Goal: Transaction & Acquisition: Purchase product/service

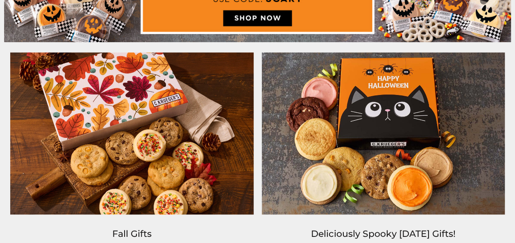
scroll to position [491, 0]
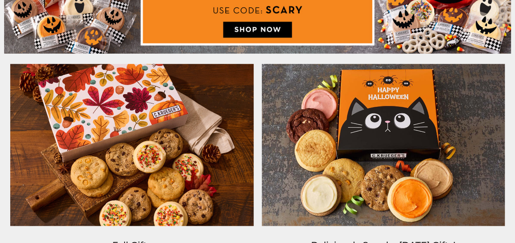
click at [138, 142] on img at bounding box center [131, 145] width 251 height 170
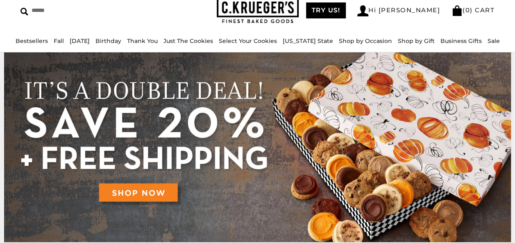
scroll to position [0, 0]
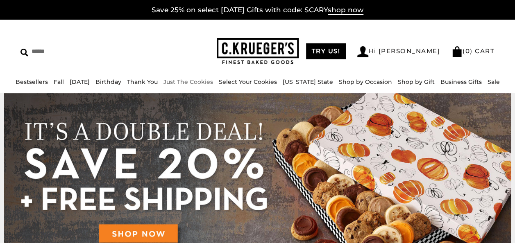
click at [208, 82] on link "Just The Cookies" at bounding box center [188, 81] width 50 height 7
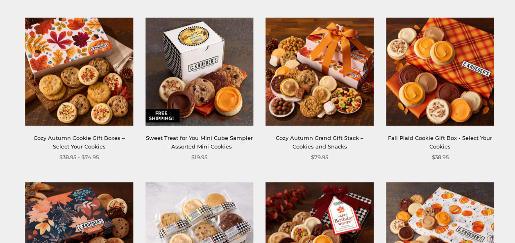
scroll to position [368, 0]
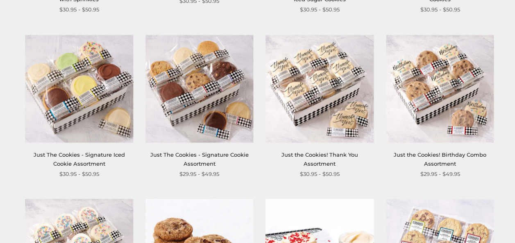
scroll to position [491, 0]
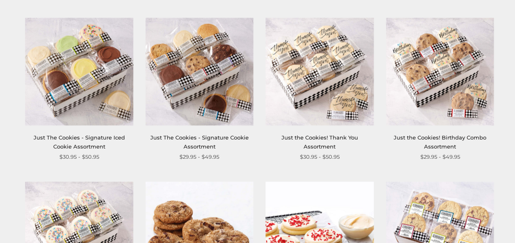
click at [199, 60] on img at bounding box center [199, 72] width 108 height 108
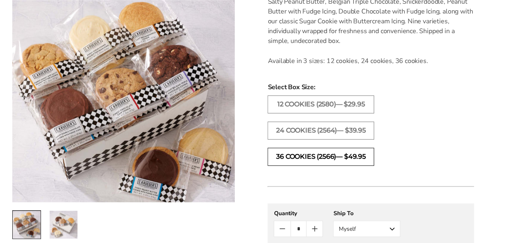
scroll to position [328, 0]
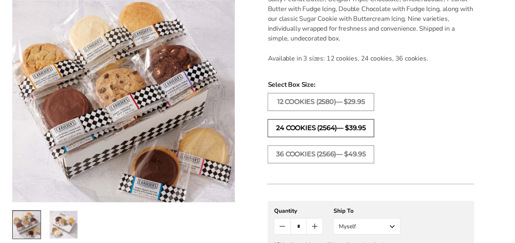
click at [302, 125] on label "24 COOKIES (2564)— $39.95" at bounding box center [320, 128] width 106 height 18
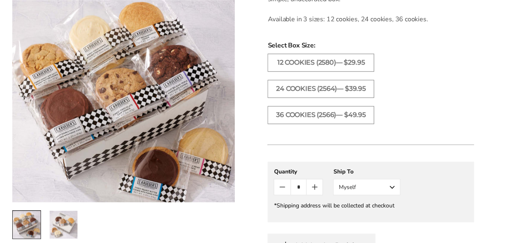
scroll to position [409, 0]
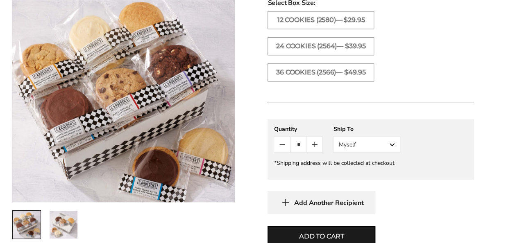
click at [394, 144] on button "Myself" at bounding box center [366, 144] width 67 height 16
click at [364, 173] on button "Other Recipient" at bounding box center [366, 174] width 66 height 15
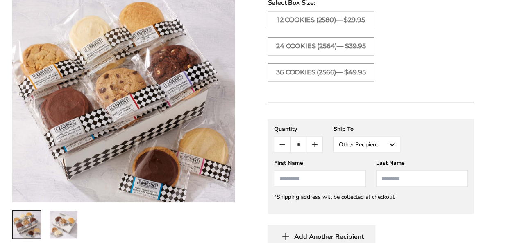
click at [302, 178] on input "First Name" at bounding box center [319, 178] width 92 height 16
click at [298, 191] on li "[PERSON_NAME]" at bounding box center [319, 193] width 91 height 15
type input "*****"
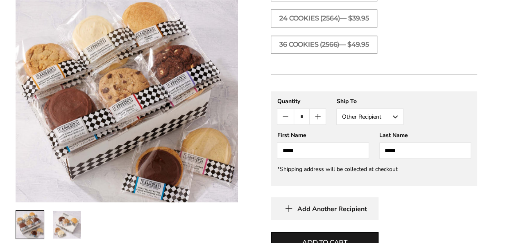
scroll to position [491, 0]
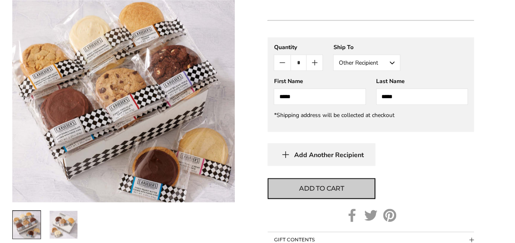
click at [314, 187] on span "Add to cart" at bounding box center [321, 189] width 45 height 10
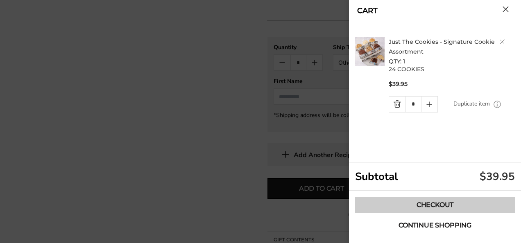
click at [429, 205] on link "Checkout" at bounding box center [435, 205] width 160 height 16
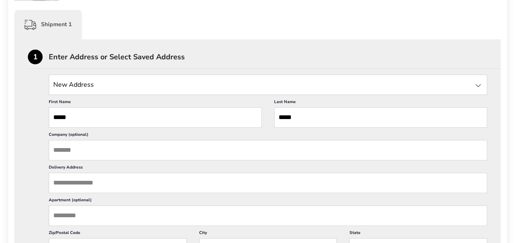
scroll to position [246, 0]
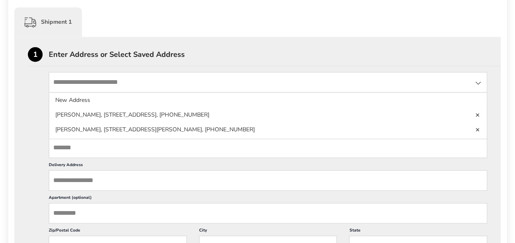
click at [63, 84] on input "State" at bounding box center [268, 82] width 438 height 20
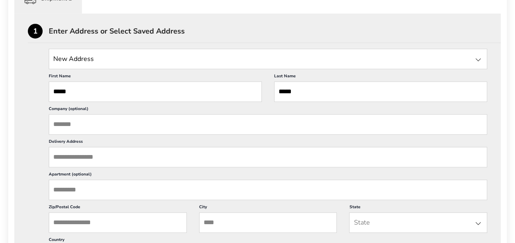
scroll to position [287, 0]
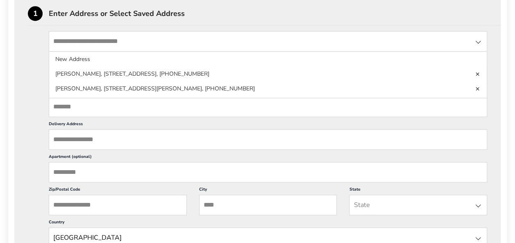
click at [76, 42] on input "State" at bounding box center [268, 41] width 438 height 20
type input "**********"
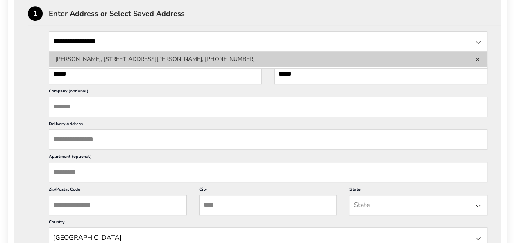
click at [112, 57] on li "[PERSON_NAME], [STREET_ADDRESS][PERSON_NAME], [PHONE_NUMBER]" at bounding box center [267, 59] width 437 height 15
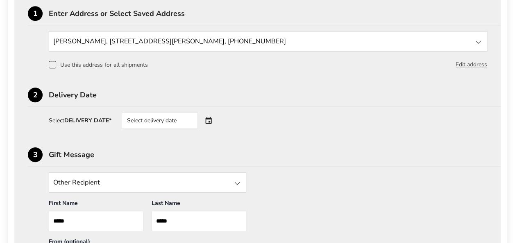
click at [179, 119] on div "Select delivery date" at bounding box center [160, 121] width 76 height 16
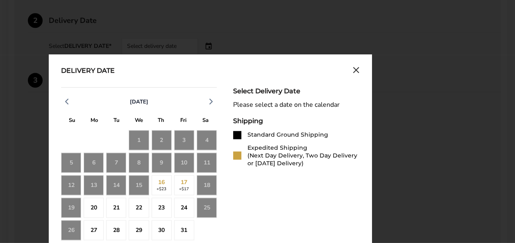
scroll to position [368, 0]
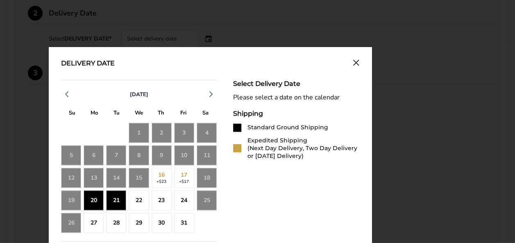
click at [113, 201] on div "21" at bounding box center [116, 200] width 20 height 20
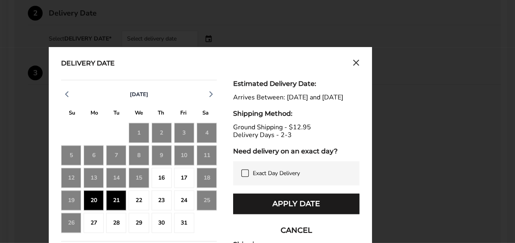
click at [243, 174] on icon at bounding box center [245, 173] width 4 height 3
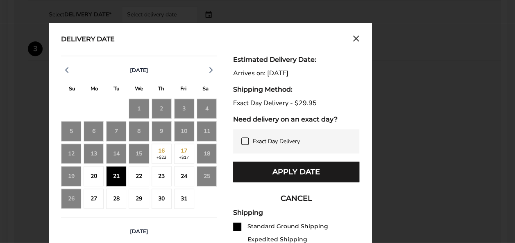
scroll to position [409, 0]
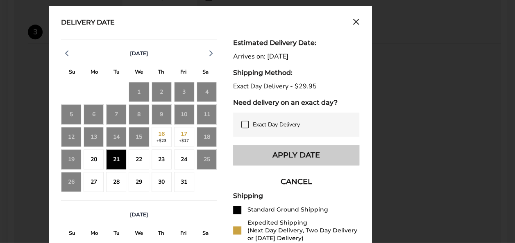
click at [301, 152] on button "Apply Date" at bounding box center [296, 155] width 126 height 20
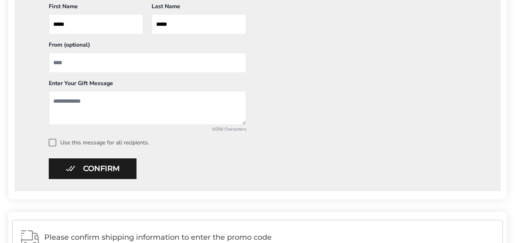
scroll to position [491, 0]
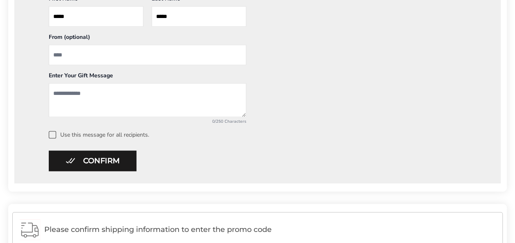
click at [68, 91] on textarea "Add a message" at bounding box center [147, 100] width 197 height 34
type textarea "*"
click at [153, 93] on textarea "**********" at bounding box center [147, 100] width 197 height 34
click at [175, 102] on textarea "**********" at bounding box center [147, 100] width 197 height 34
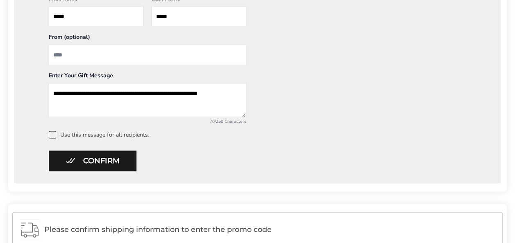
click at [240, 92] on textarea "**********" at bounding box center [147, 100] width 197 height 34
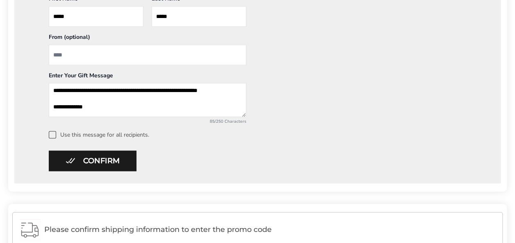
scroll to position [13, 0]
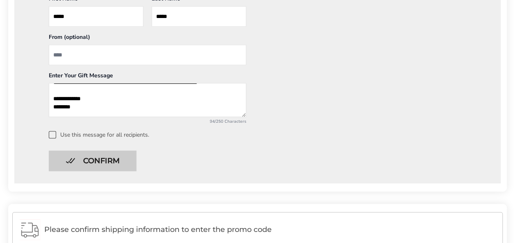
type textarea "**********"
click at [113, 158] on button "Confirm" at bounding box center [93, 161] width 88 height 20
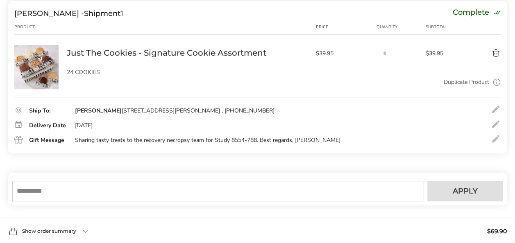
scroll to position [158, 0]
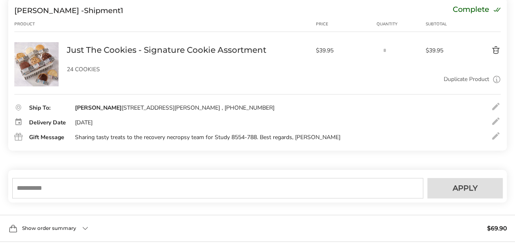
click at [492, 227] on span "$69.90" at bounding box center [497, 229] width 20 height 6
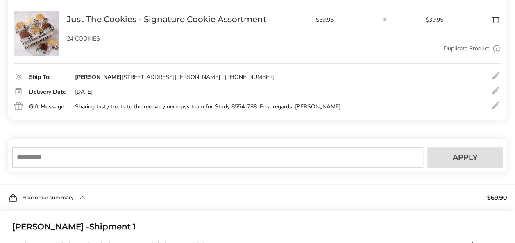
scroll to position [240, 0]
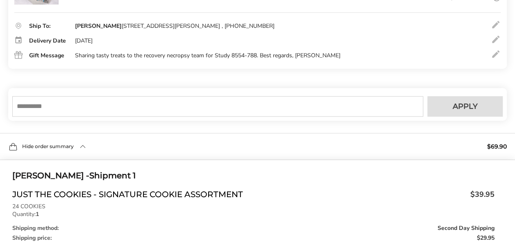
click at [81, 145] on div "Hide order summary $69.90" at bounding box center [257, 146] width 515 height 27
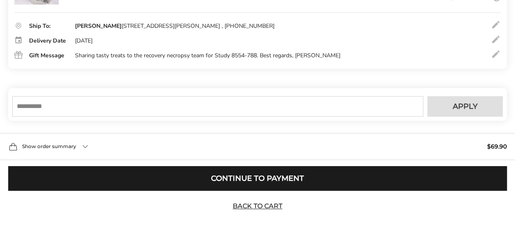
click at [81, 145] on div "Show order summary $69.90" at bounding box center [257, 146] width 515 height 27
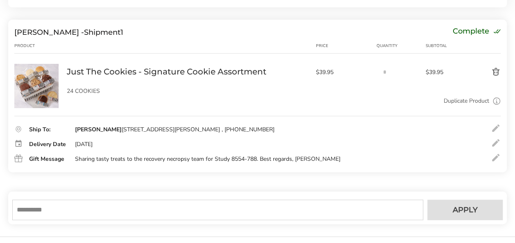
scroll to position [121, 0]
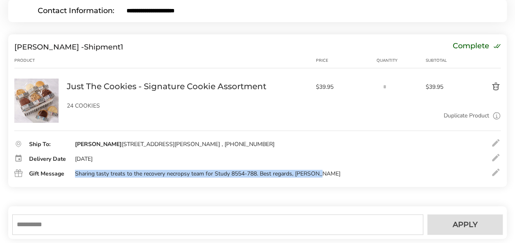
drag, startPoint x: 321, startPoint y: 172, endPoint x: 72, endPoint y: 167, distance: 248.6
click at [72, 167] on div "Ship To: Heidi Hsieh 3301 Kinsman Blvd Madison, WI, 53704-2523, United States ,…" at bounding box center [257, 155] width 486 height 48
drag, startPoint x: 72, startPoint y: 167, endPoint x: 84, endPoint y: 173, distance: 13.2
copy div "Sharing tasty treats to the recovery necropsy team for Study 8554-788. Best reg…"
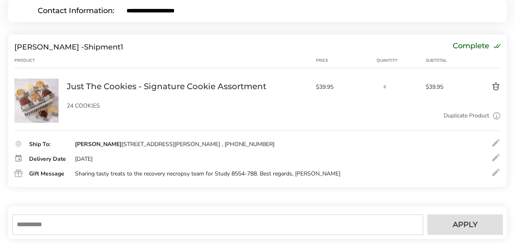
click at [343, 152] on div "Ship To: Heidi Hsieh 3301 Kinsman Blvd Madison, WI, 53704-2523, United States ,…" at bounding box center [257, 155] width 486 height 48
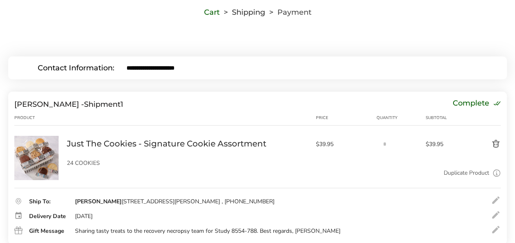
scroll to position [39, 0]
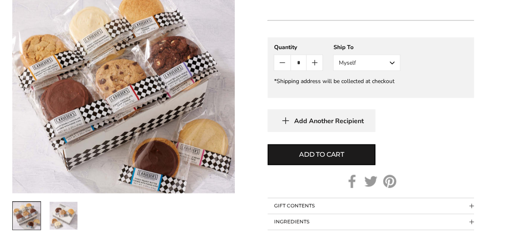
click at [387, 63] on button "Myself" at bounding box center [366, 62] width 67 height 16
click at [362, 89] on button "Other Recipient" at bounding box center [366, 93] width 66 height 15
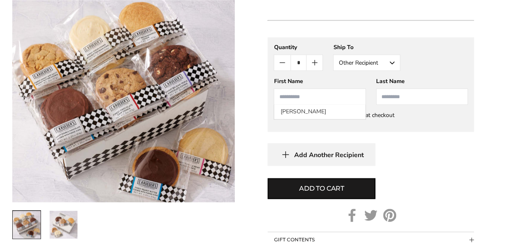
click at [294, 95] on input "First Name" at bounding box center [319, 96] width 92 height 16
click at [296, 106] on li "[PERSON_NAME]" at bounding box center [319, 111] width 91 height 15
type input "*****"
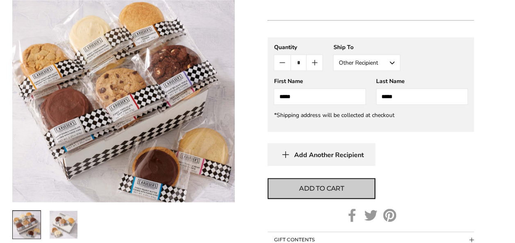
click at [318, 188] on span "Add to cart" at bounding box center [321, 189] width 45 height 10
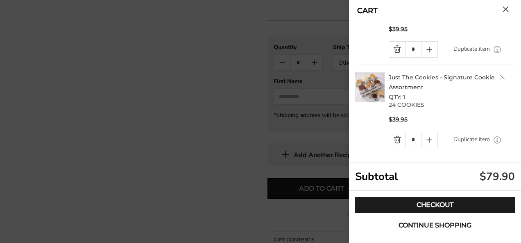
scroll to position [55, 0]
click at [394, 138] on link "Quantity minus button" at bounding box center [397, 140] width 16 height 16
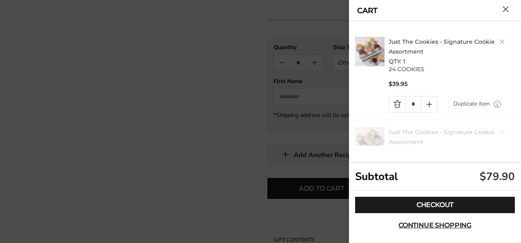
scroll to position [0, 0]
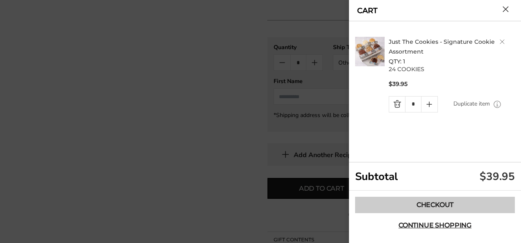
click at [435, 205] on link "Checkout" at bounding box center [435, 205] width 160 height 16
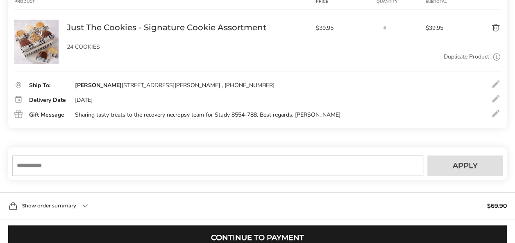
scroll to position [76, 0]
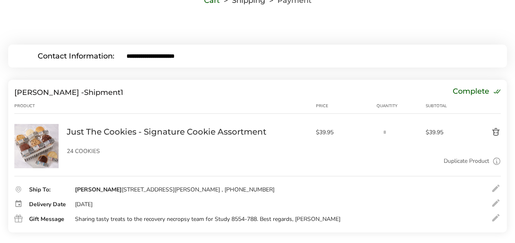
click at [497, 131] on button "Delete product" at bounding box center [479, 132] width 41 height 10
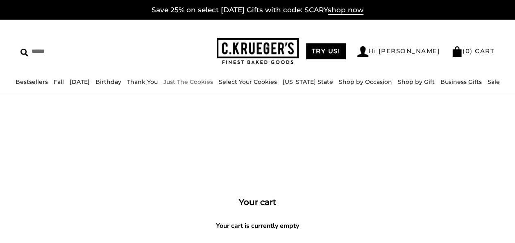
click at [213, 79] on link "Just The Cookies" at bounding box center [188, 81] width 50 height 7
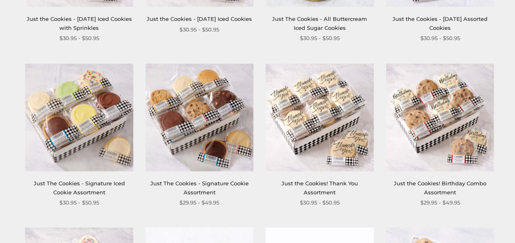
scroll to position [491, 0]
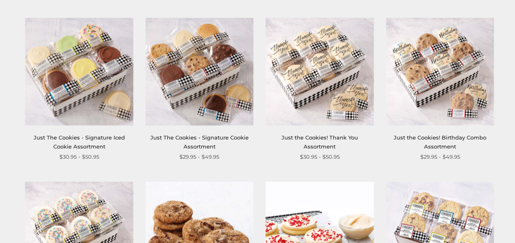
click at [205, 70] on img at bounding box center [199, 72] width 108 height 108
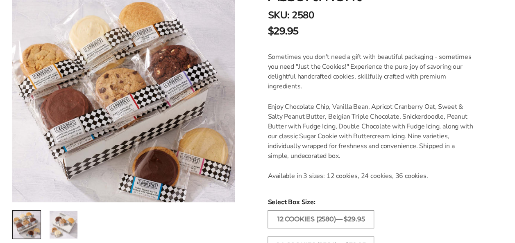
scroll to position [287, 0]
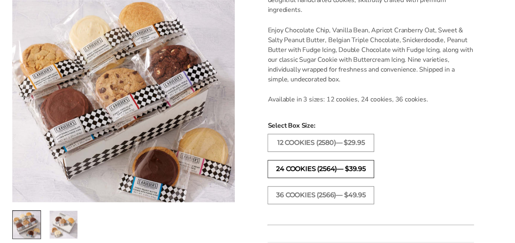
click at [309, 167] on label "24 COOKIES (2564)— $39.95" at bounding box center [320, 169] width 106 height 18
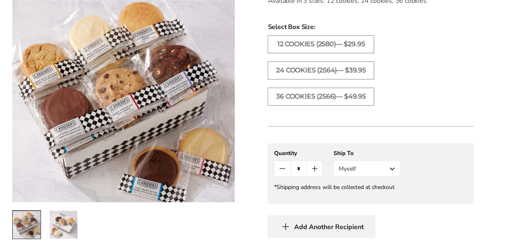
scroll to position [409, 0]
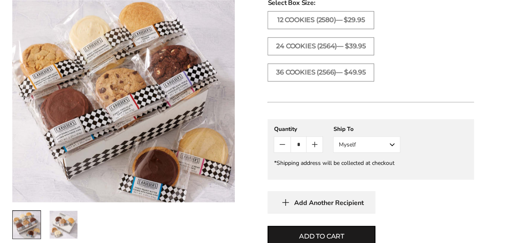
click at [355, 144] on button "Myself" at bounding box center [366, 144] width 67 height 16
click at [352, 173] on button "Other Recipient" at bounding box center [366, 174] width 66 height 15
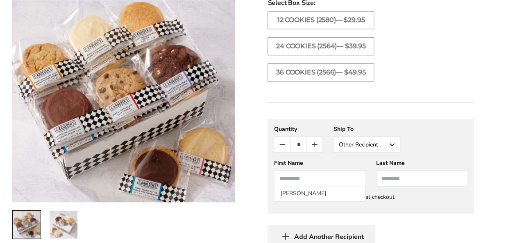
click at [303, 174] on input "First Name" at bounding box center [319, 178] width 92 height 16
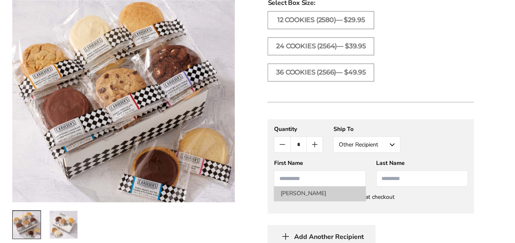
click at [301, 189] on li "[PERSON_NAME]" at bounding box center [319, 193] width 91 height 15
type input "*****"
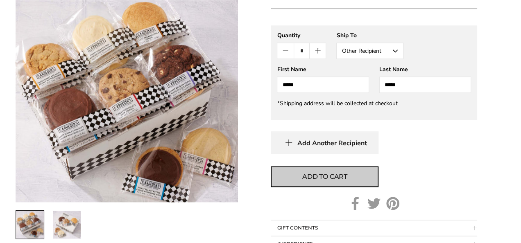
scroll to position [491, 0]
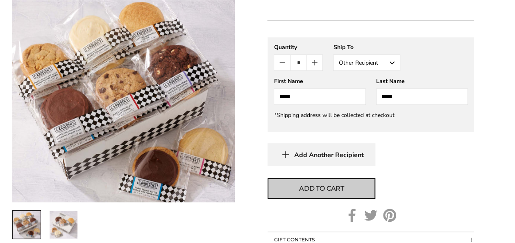
click at [318, 184] on span "Add to cart" at bounding box center [321, 189] width 45 height 10
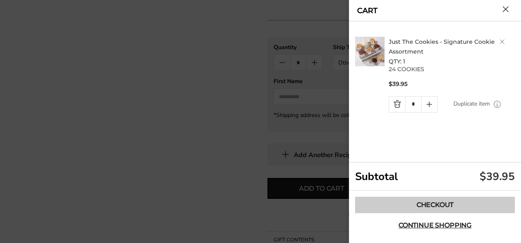
click at [418, 204] on link "Checkout" at bounding box center [435, 205] width 160 height 16
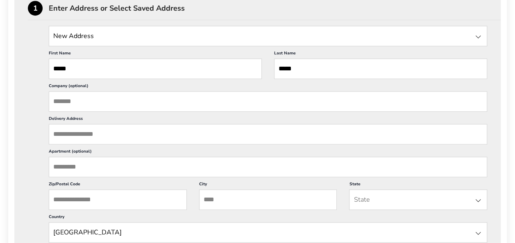
scroll to position [246, 0]
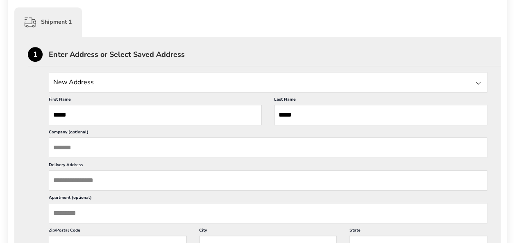
click at [72, 149] on input "Company (optional)" at bounding box center [268, 148] width 438 height 20
click at [90, 109] on input "*****" at bounding box center [155, 115] width 213 height 20
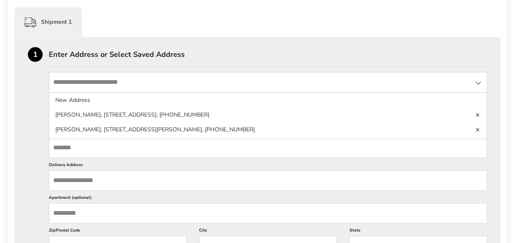
click at [88, 83] on input "State" at bounding box center [268, 82] width 438 height 20
type input "**********"
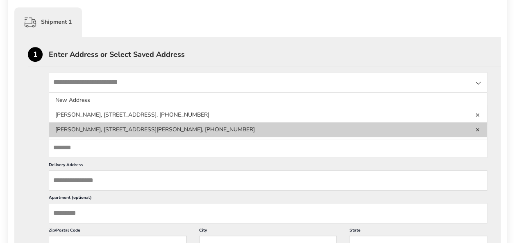
click at [159, 131] on li "[PERSON_NAME], [STREET_ADDRESS][PERSON_NAME], [PHONE_NUMBER]" at bounding box center [267, 129] width 437 height 15
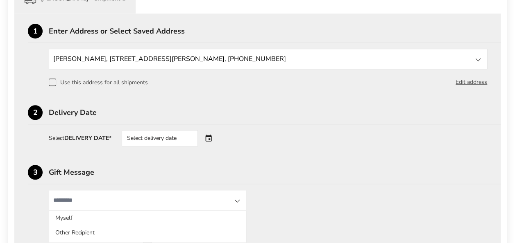
scroll to position [287, 0]
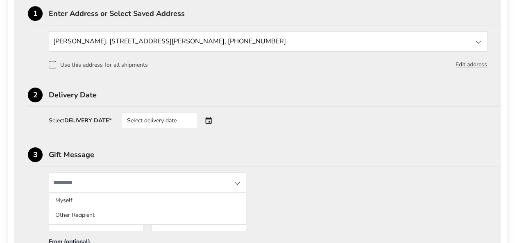
click at [149, 121] on div "Select delivery date" at bounding box center [160, 121] width 76 height 16
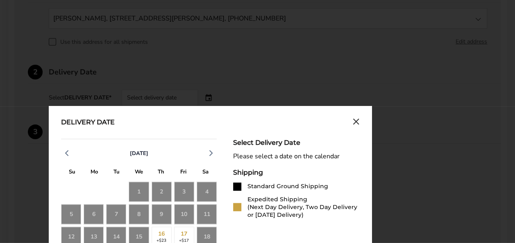
scroll to position [368, 0]
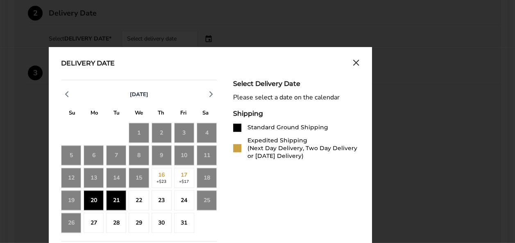
click at [117, 200] on div "21" at bounding box center [116, 200] width 20 height 20
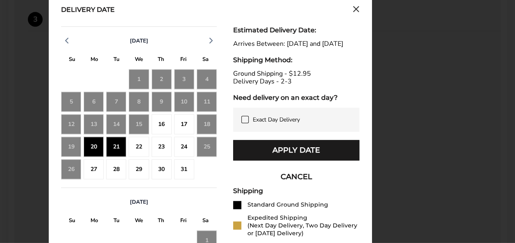
scroll to position [409, 0]
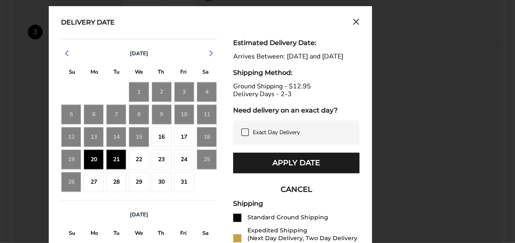
click at [285, 169] on button "Apply Date" at bounding box center [296, 163] width 126 height 20
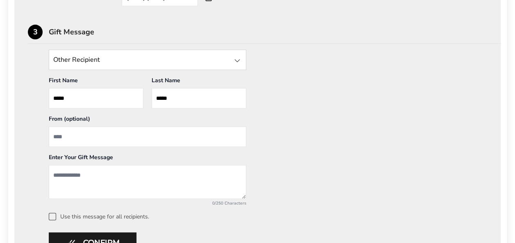
click at [67, 175] on textarea "Add a message" at bounding box center [147, 182] width 197 height 34
paste textarea "**********"
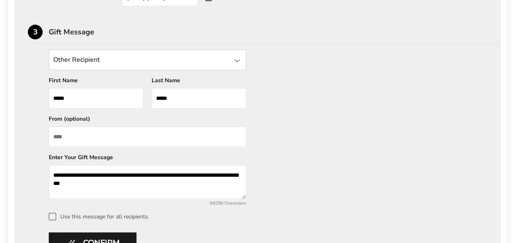
type textarea "**********"
click at [70, 136] on input "From" at bounding box center [147, 137] width 197 height 20
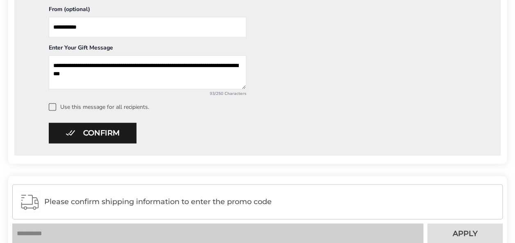
scroll to position [573, 0]
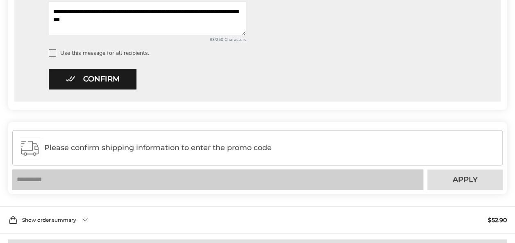
type input "**********"
click at [54, 51] on span at bounding box center [52, 52] width 7 height 7
click at [52, 51] on span at bounding box center [52, 52] width 7 height 7
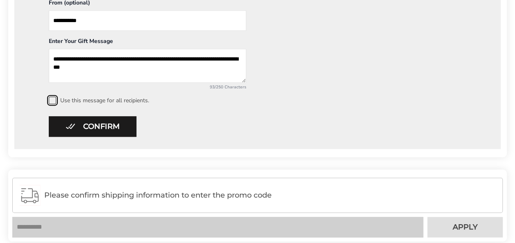
scroll to position [522, 0]
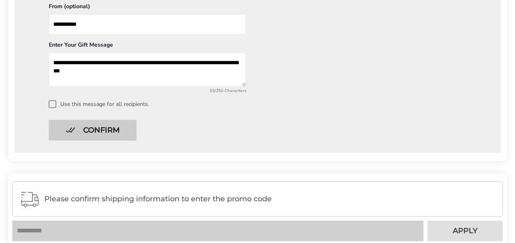
click at [85, 125] on button "Confirm" at bounding box center [93, 130] width 88 height 20
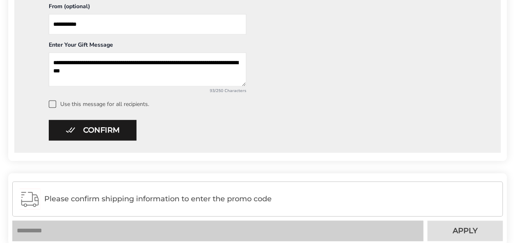
scroll to position [240, 0]
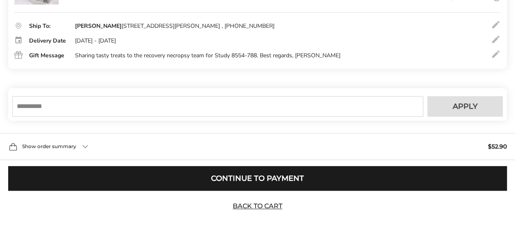
click at [258, 174] on button "Continue to Payment" at bounding box center [257, 178] width 498 height 25
